Goal: Task Accomplishment & Management: Manage account settings

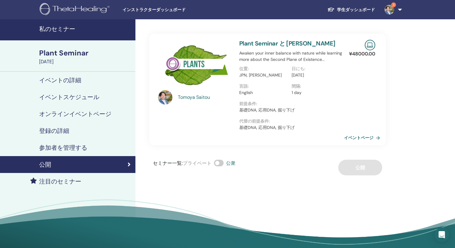
click at [140, 12] on span "インストラクターダッシュボード" at bounding box center [168, 10] width 90 height 6
click at [68, 26] on h4 "私のセミナー" at bounding box center [85, 28] width 93 height 7
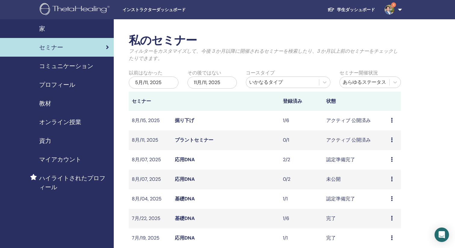
click at [204, 140] on link "プラントセミナー" at bounding box center [194, 140] width 39 height 6
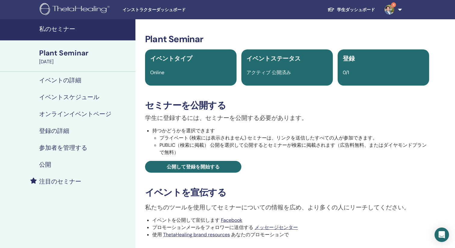
click at [79, 82] on h4 "イベントの詳細" at bounding box center [60, 79] width 42 height 7
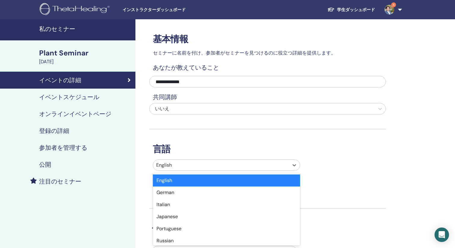
click at [169, 163] on div at bounding box center [221, 165] width 130 height 8
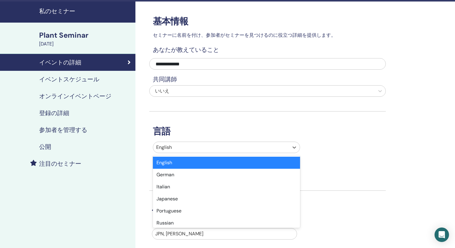
scroll to position [18, 0]
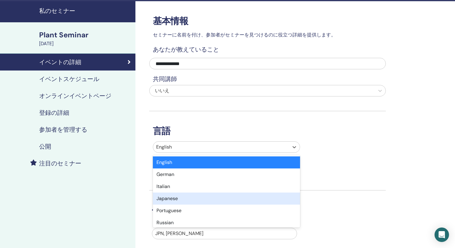
click at [170, 199] on div "Japanese" at bounding box center [226, 198] width 147 height 12
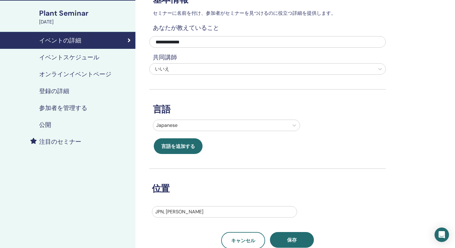
scroll to position [49, 0]
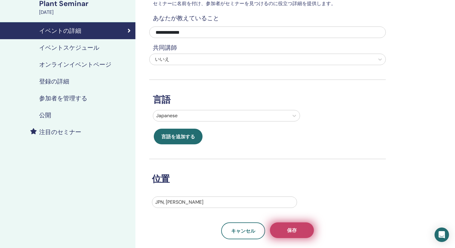
click at [291, 230] on span "保存" at bounding box center [292, 230] width 10 height 6
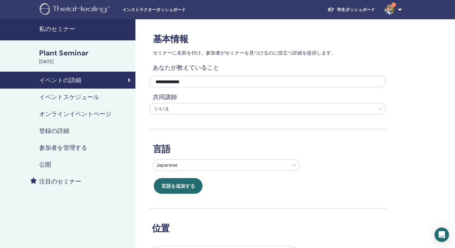
click at [53, 164] on div "公開" at bounding box center [68, 164] width 126 height 7
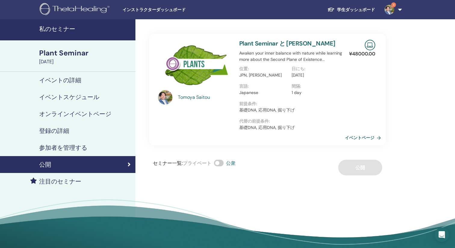
click at [372, 137] on link "イベントページ" at bounding box center [364, 137] width 39 height 9
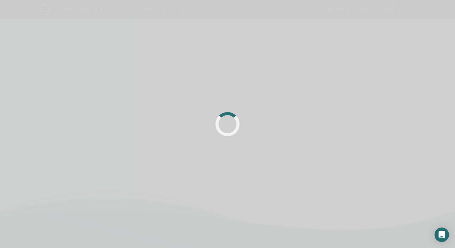
scroll to position [49, 0]
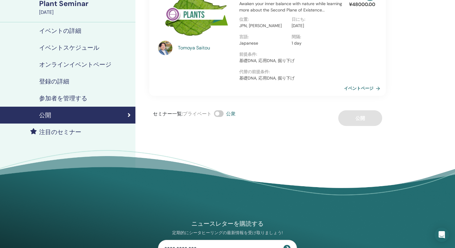
click at [80, 43] on link "イベントスケジュール" at bounding box center [67, 47] width 135 height 17
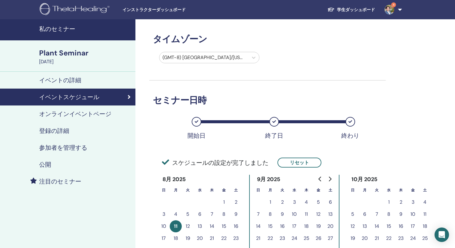
click at [212, 60] on div at bounding box center [204, 57] width 83 height 8
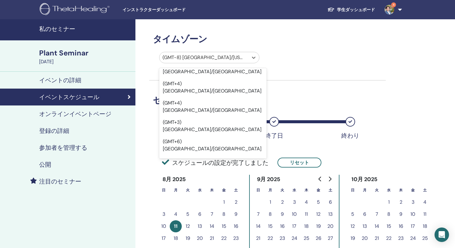
scroll to position [6278, 0]
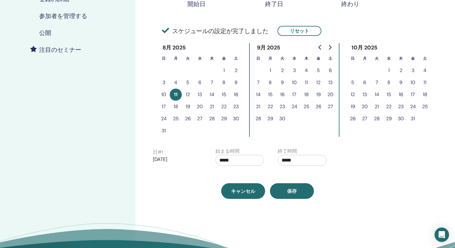
scroll to position [143, 0]
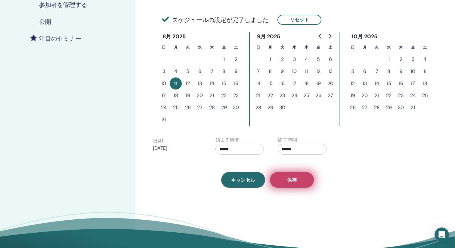
click at [290, 177] on span "保存" at bounding box center [292, 180] width 10 height 6
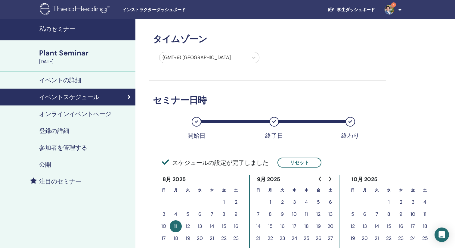
click at [79, 114] on h4 "オンラインイベントページ" at bounding box center [75, 113] width 72 height 7
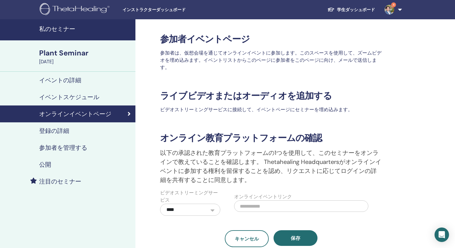
click at [75, 103] on link "イベントスケジュール" at bounding box center [67, 97] width 135 height 17
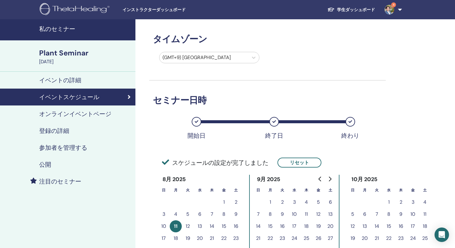
click at [63, 129] on h4 "登録の詳細" at bounding box center [54, 130] width 30 height 7
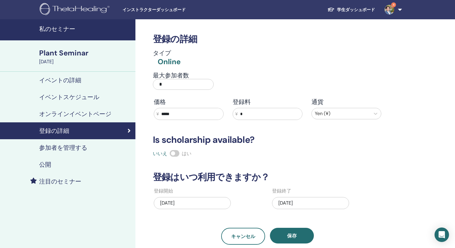
click at [61, 146] on h4 "参加者を管理する" at bounding box center [63, 147] width 48 height 7
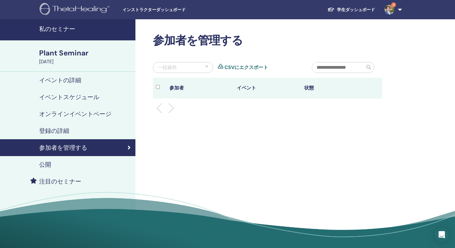
click at [70, 94] on h4 "イベントスケジュール" at bounding box center [69, 96] width 60 height 7
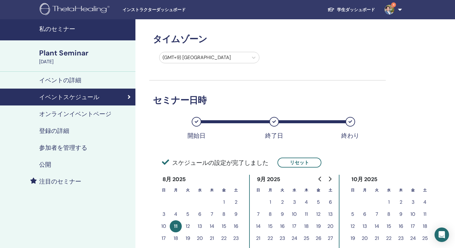
click at [71, 82] on h4 "イベントの詳細" at bounding box center [60, 79] width 42 height 7
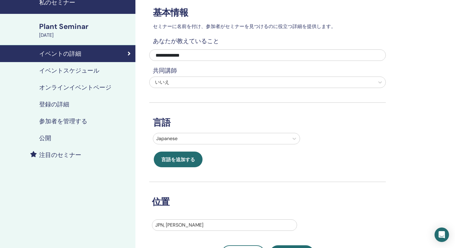
scroll to position [36, 0]
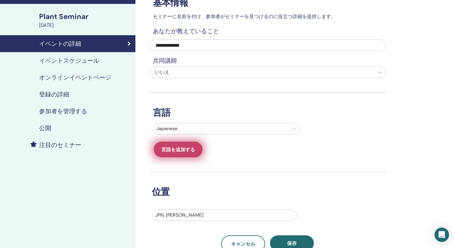
click at [193, 150] on span "言語を追加する" at bounding box center [178, 149] width 34 height 6
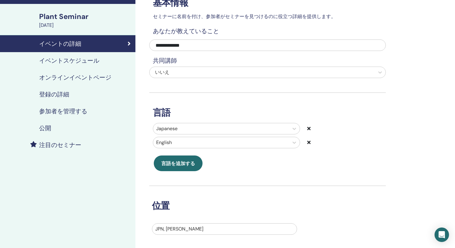
click at [310, 140] on icon at bounding box center [308, 142] width 3 height 5
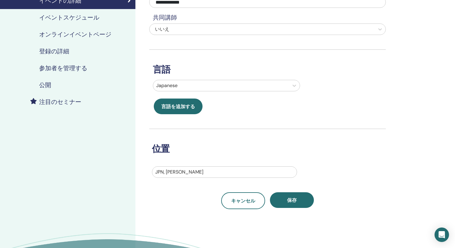
scroll to position [88, 0]
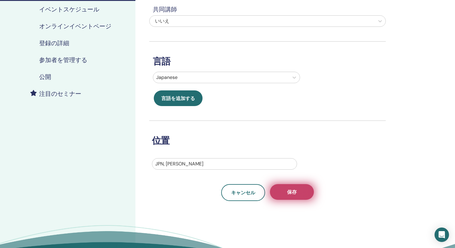
click at [292, 197] on button "保存" at bounding box center [292, 192] width 44 height 16
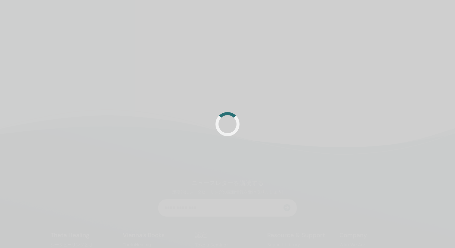
scroll to position [88, 0]
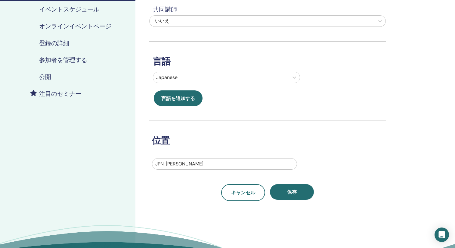
click at [69, 78] on div "公開" at bounding box center [68, 76] width 126 height 7
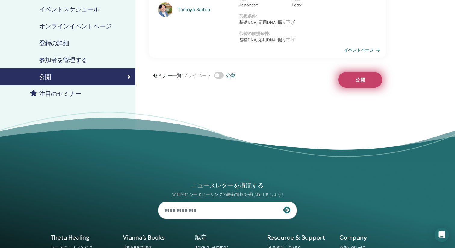
click at [348, 82] on button "公開" at bounding box center [360, 80] width 44 height 16
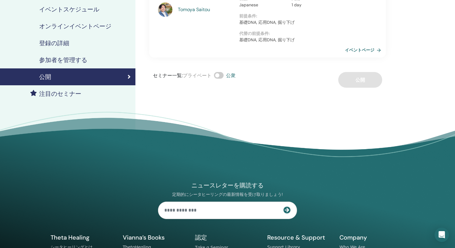
click at [365, 51] on link "イベントページ" at bounding box center [364, 49] width 39 height 9
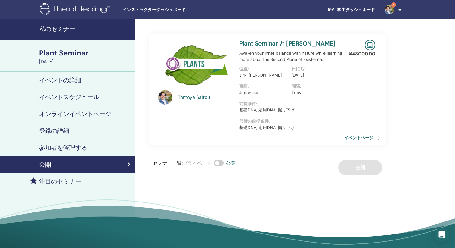
click at [64, 26] on h4 "私のセミナー" at bounding box center [85, 28] width 93 height 7
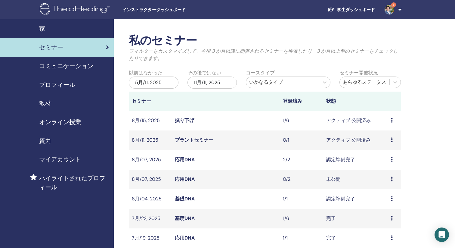
click at [394, 140] on div "プレビュー 編集 出席者 キャンセル" at bounding box center [394, 139] width 7 height 7
click at [387, 170] on p "キャンセル" at bounding box center [390, 171] width 24 height 7
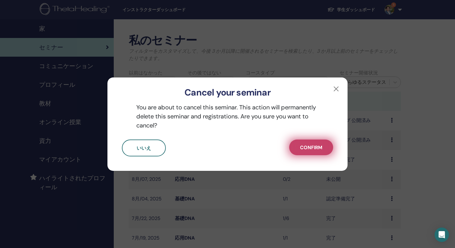
click at [323, 150] on button "Confirm" at bounding box center [311, 147] width 44 height 16
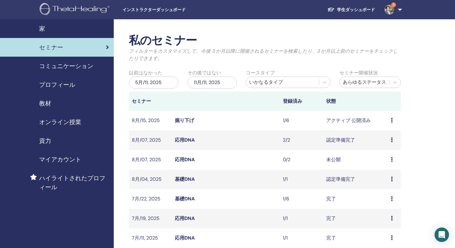
click at [76, 52] on link "セミナー" at bounding box center [57, 47] width 114 height 19
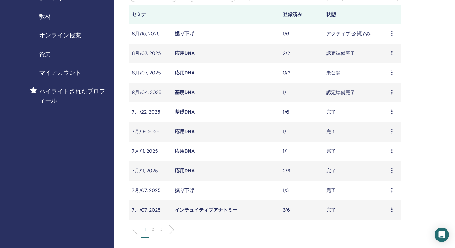
scroll to position [125, 0]
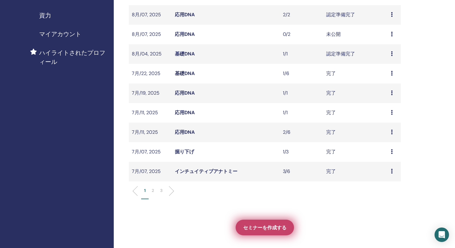
click at [272, 223] on link "セミナーを作成する" at bounding box center [265, 228] width 58 height 16
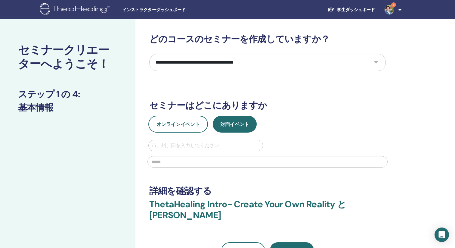
click at [241, 67] on select "**********" at bounding box center [267, 62] width 237 height 17
select select "**"
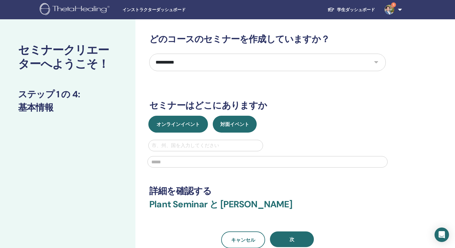
click at [190, 123] on span "オンラインイベント" at bounding box center [178, 124] width 43 height 6
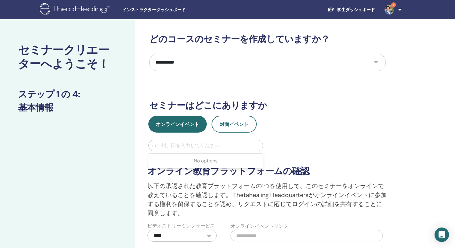
click at [191, 147] on div at bounding box center [206, 145] width 108 height 8
type input "********"
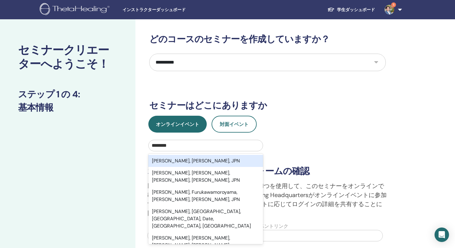
click at [203, 158] on div "Takasaki, Gumma, JPN" at bounding box center [205, 161] width 115 height 12
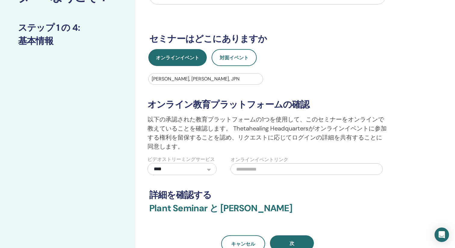
scroll to position [98, 0]
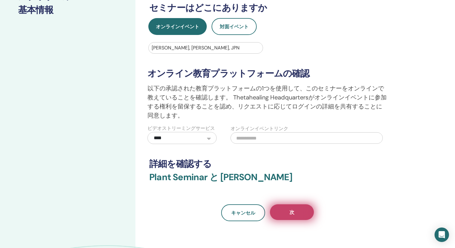
click at [298, 210] on button "次" at bounding box center [292, 212] width 44 height 16
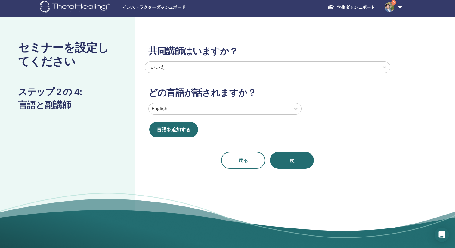
scroll to position [0, 0]
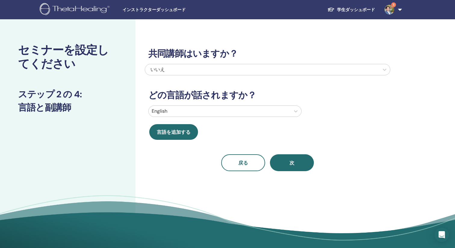
click at [240, 112] on div at bounding box center [220, 111] width 136 height 8
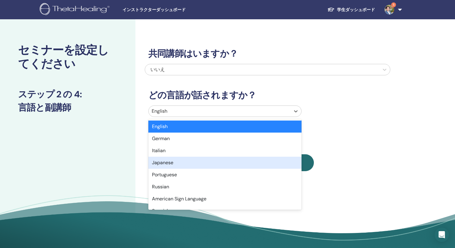
click at [173, 161] on div "Japanese" at bounding box center [224, 163] width 153 height 12
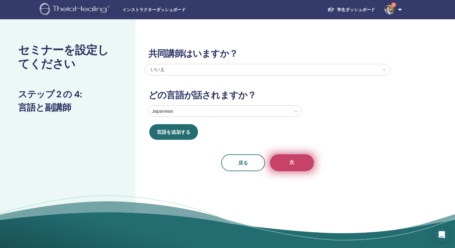
click at [301, 163] on button "次" at bounding box center [292, 162] width 44 height 17
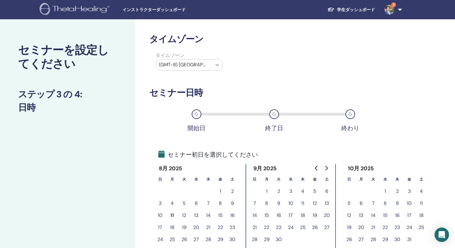
click at [213, 64] on div at bounding box center [217, 64] width 11 height 11
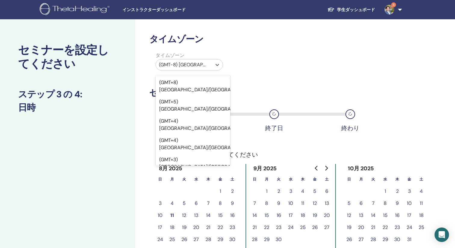
scroll to position [6674, 0]
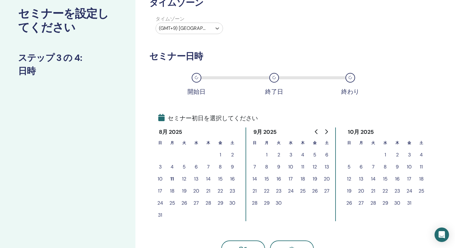
scroll to position [42, 0]
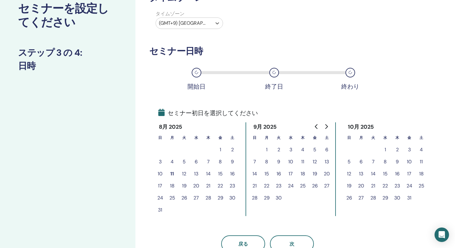
click at [174, 175] on button "11" at bounding box center [172, 174] width 12 height 12
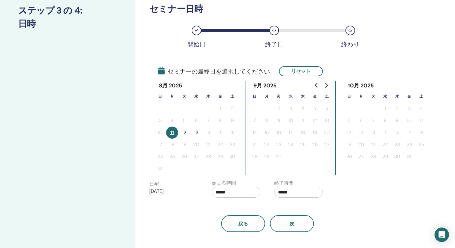
scroll to position [84, 0]
click at [248, 195] on input "*****" at bounding box center [236, 191] width 49 height 11
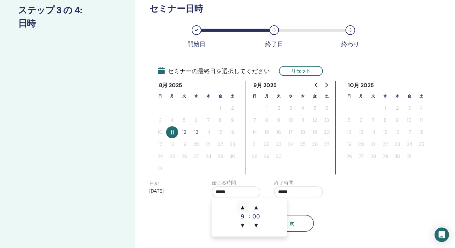
click at [244, 207] on span "▲" at bounding box center [243, 207] width 12 height 12
type input "*****"
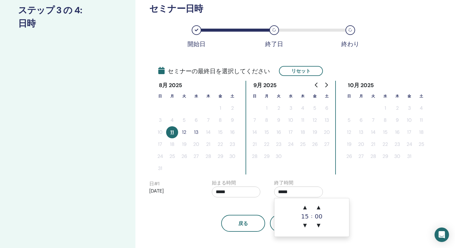
click at [294, 192] on input "*****" at bounding box center [298, 191] width 49 height 11
click at [303, 205] on span "▲" at bounding box center [305, 207] width 12 height 12
type input "*****"
click at [253, 213] on div "戻る 次" at bounding box center [268, 215] width 246 height 31
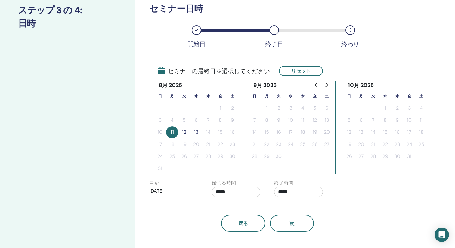
click at [175, 132] on button "11" at bounding box center [172, 132] width 12 height 12
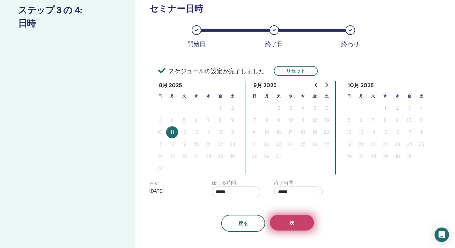
click at [293, 226] on span "次" at bounding box center [292, 223] width 5 height 6
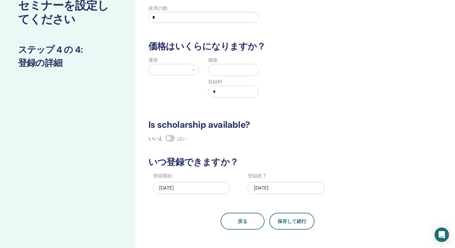
scroll to position [36, 0]
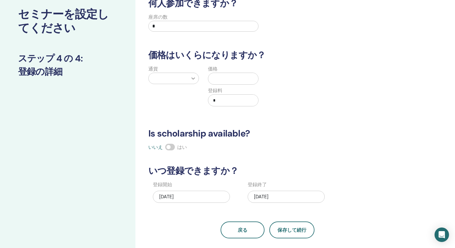
click at [190, 79] on icon at bounding box center [193, 78] width 6 height 6
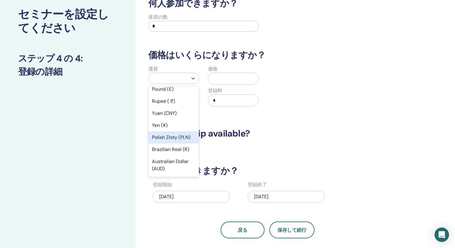
scroll to position [65, 0]
click at [170, 128] on div "Yen (¥)" at bounding box center [173, 125] width 51 height 12
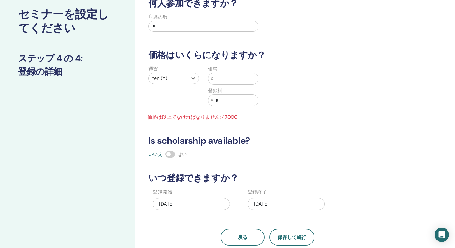
click at [228, 80] on input "text" at bounding box center [235, 78] width 45 height 11
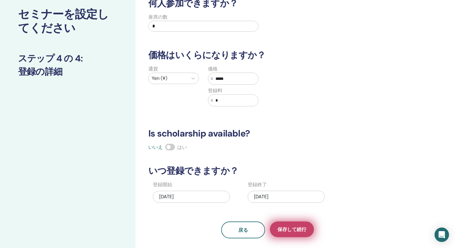
type input "*****"
click at [288, 230] on span "保存して続行" at bounding box center [292, 229] width 29 height 6
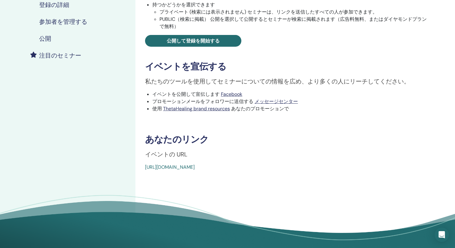
scroll to position [73, 0]
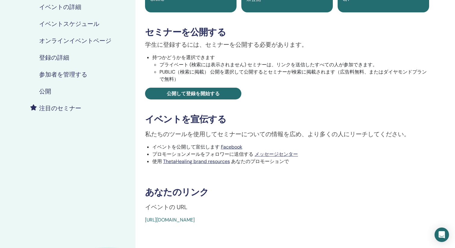
click at [45, 94] on h4 "公開" at bounding box center [45, 91] width 12 height 7
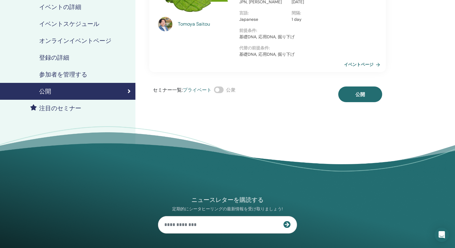
click at [223, 90] on span at bounding box center [219, 89] width 10 height 7
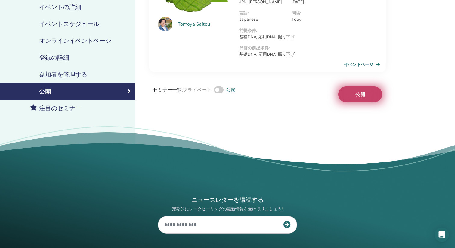
click at [356, 99] on button "公開" at bounding box center [360, 94] width 44 height 16
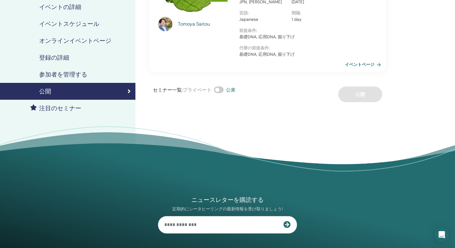
click at [360, 65] on link "イベントページ" at bounding box center [364, 64] width 39 height 9
